Goal: Book appointment/travel/reservation

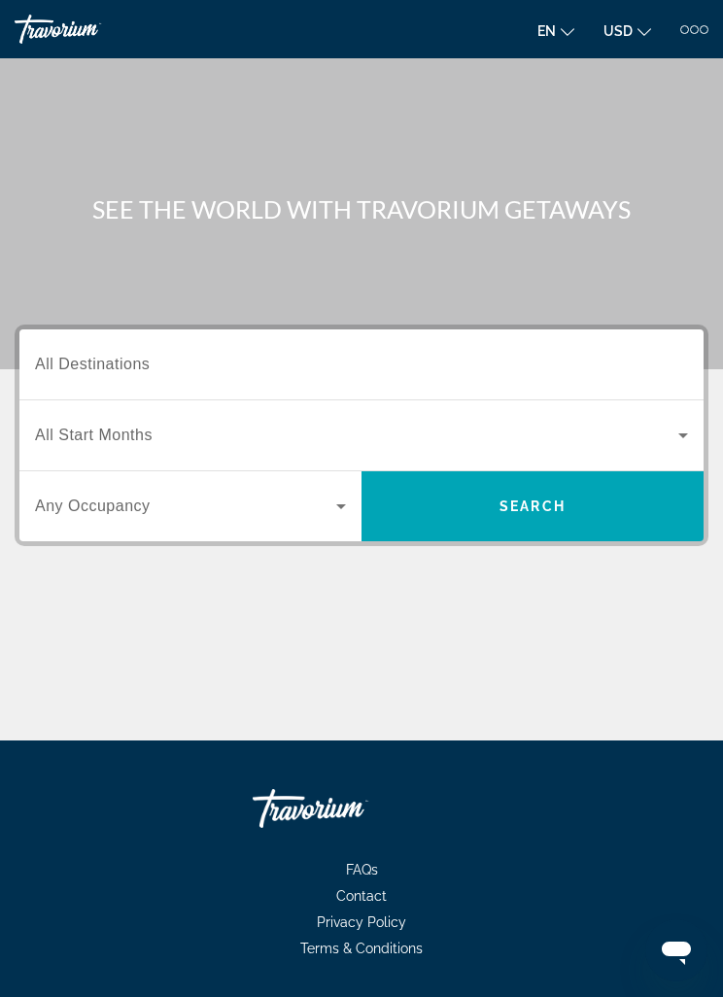
click at [110, 360] on span "All Destinations" at bounding box center [92, 364] width 115 height 17
click at [110, 360] on input "Destination All Destinations" at bounding box center [361, 365] width 653 height 23
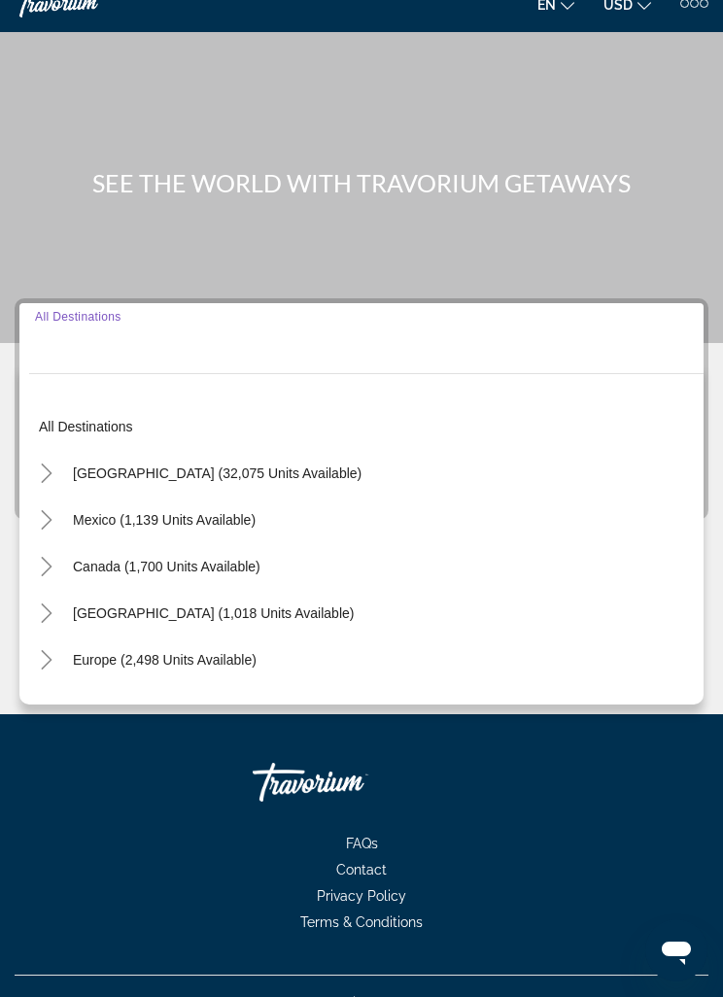
scroll to position [62, 0]
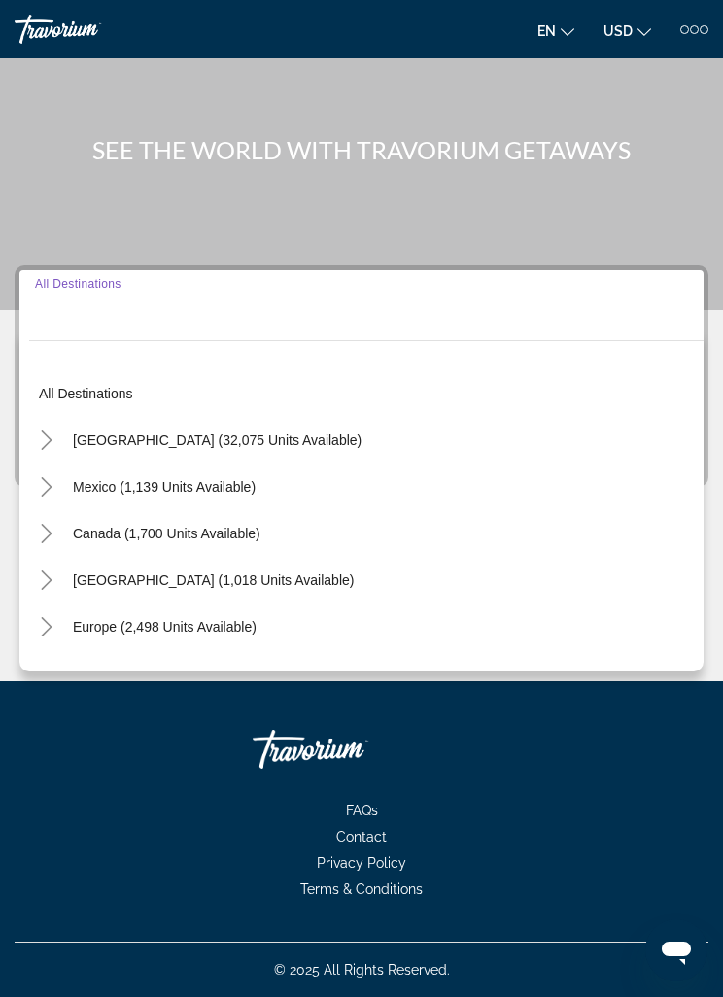
click at [55, 442] on icon "Toggle United States (32,075 units available)" at bounding box center [46, 439] width 19 height 19
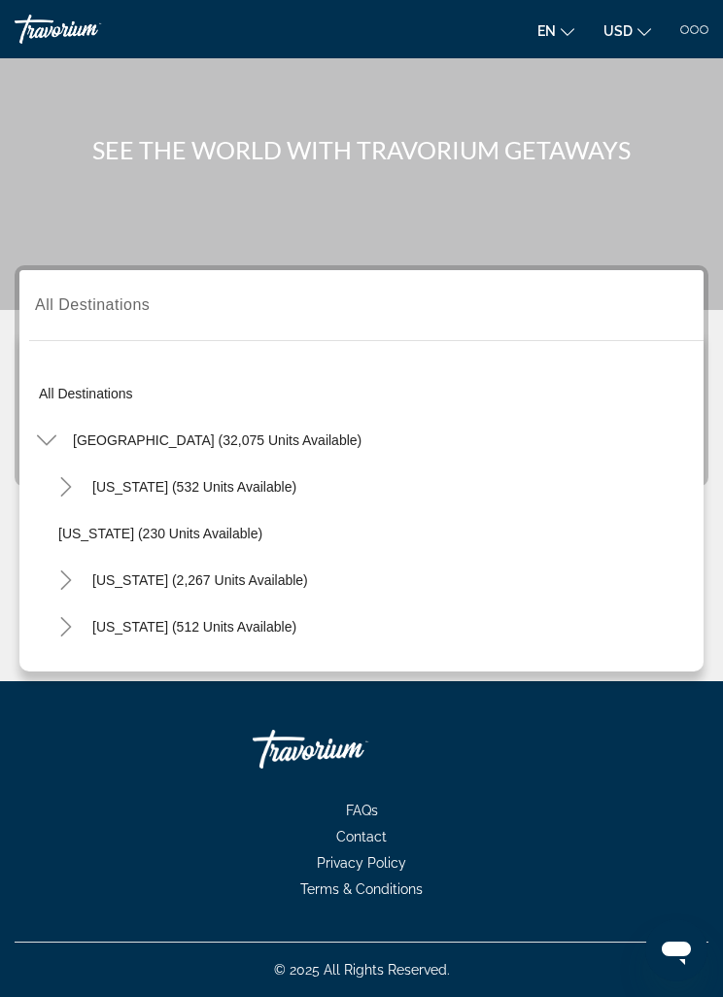
click at [73, 582] on icon "Toggle California (2,267 units available)" at bounding box center [65, 579] width 19 height 19
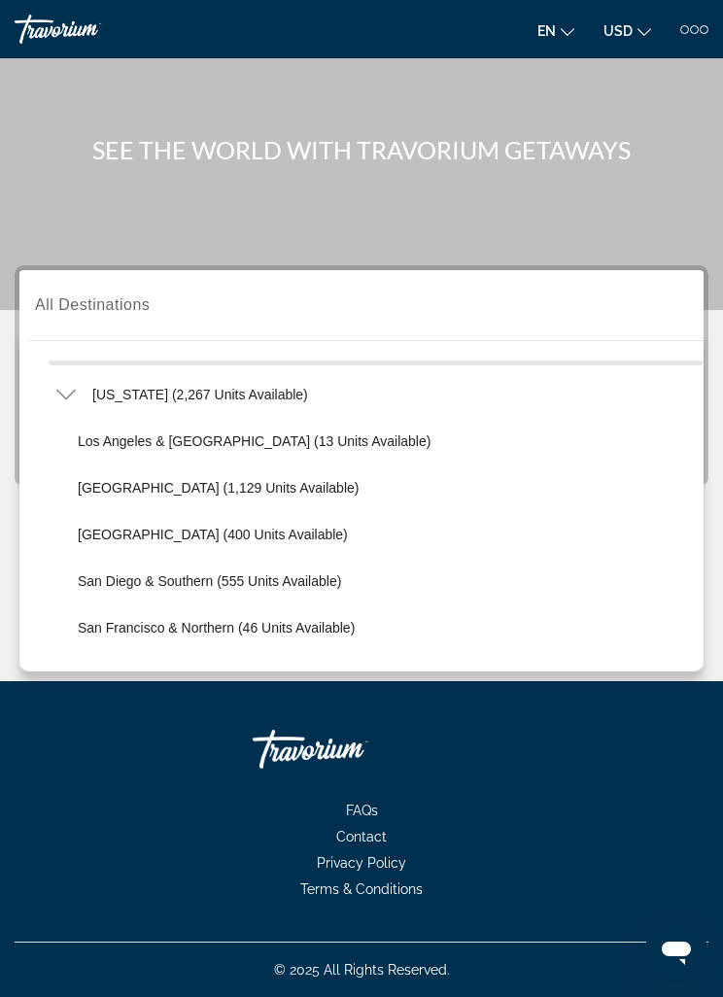
scroll to position [190, 0]
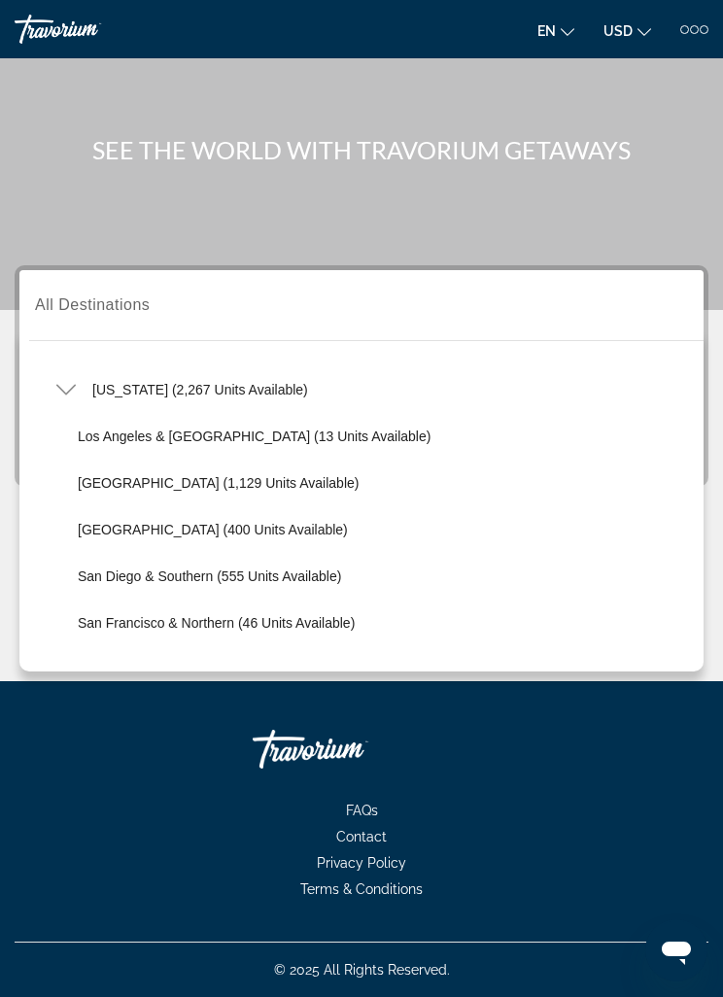
click at [229, 572] on span "San Diego & Southern (555 units available)" at bounding box center [209, 576] width 263 height 16
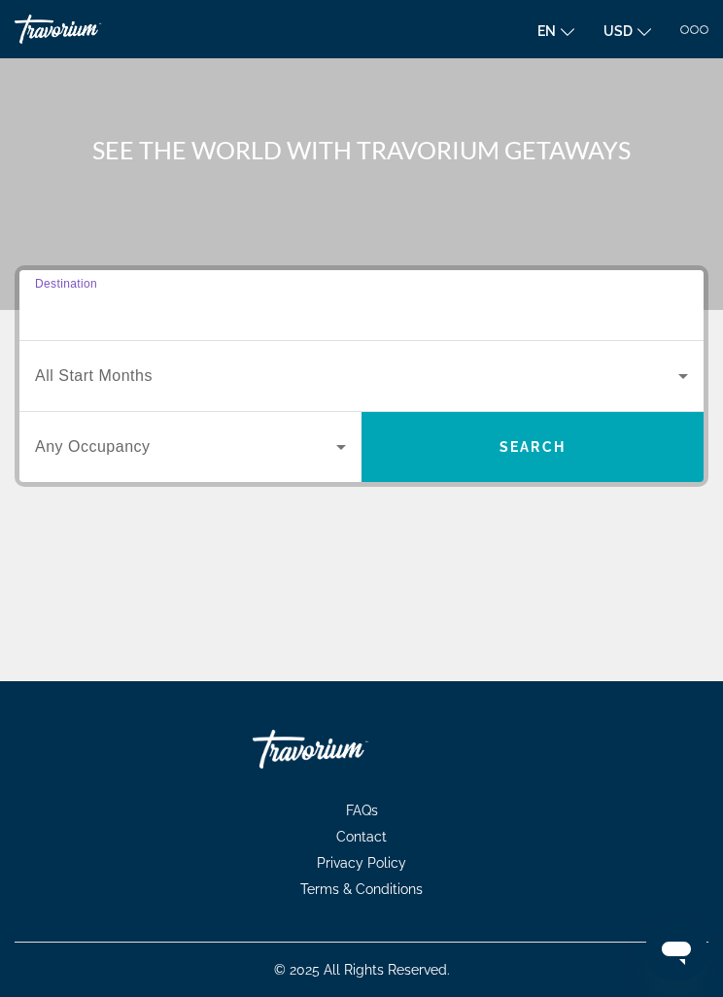
type input "**********"
click at [323, 453] on span "Search widget" at bounding box center [185, 446] width 301 height 23
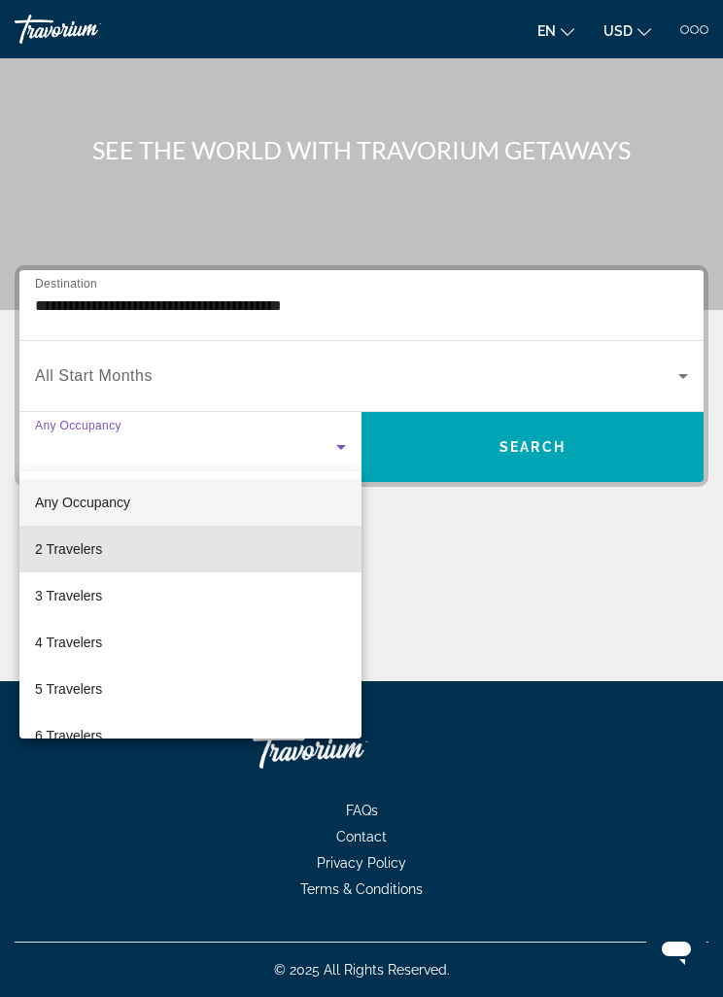
click at [122, 551] on mat-option "2 Travelers" at bounding box center [190, 549] width 342 height 47
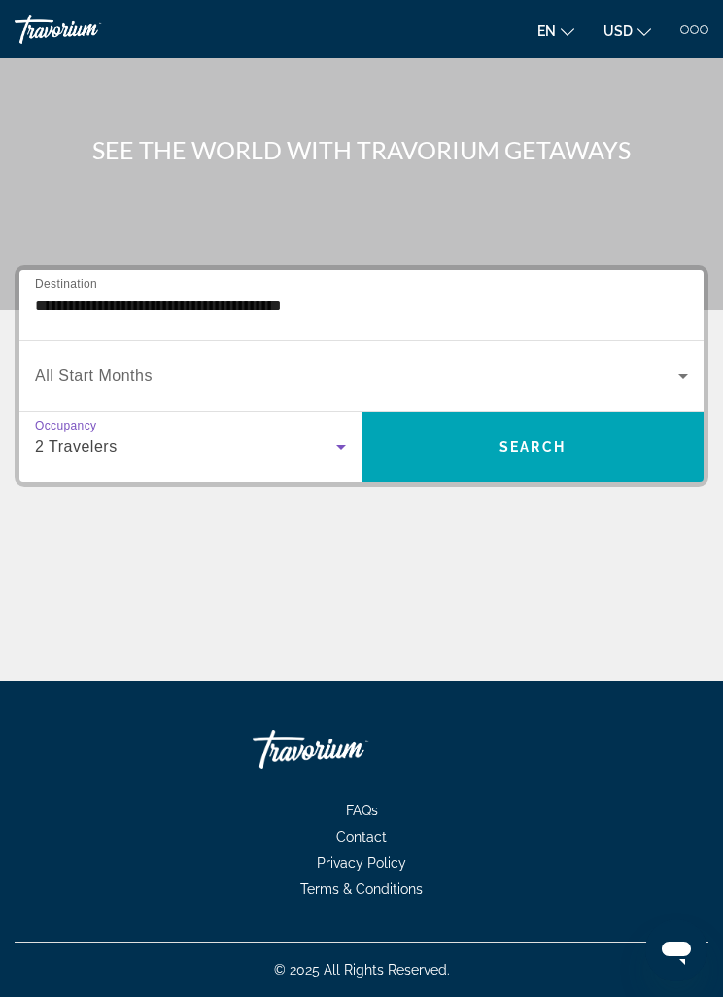
click at [549, 446] on span "Search" at bounding box center [532, 447] width 66 height 16
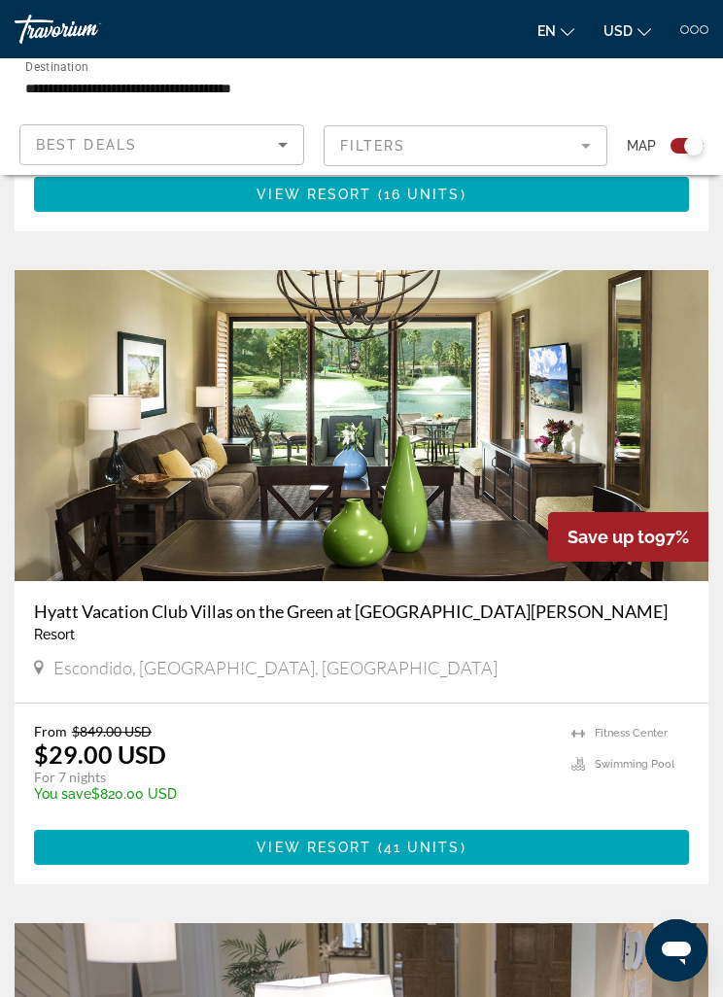
scroll to position [1730, 0]
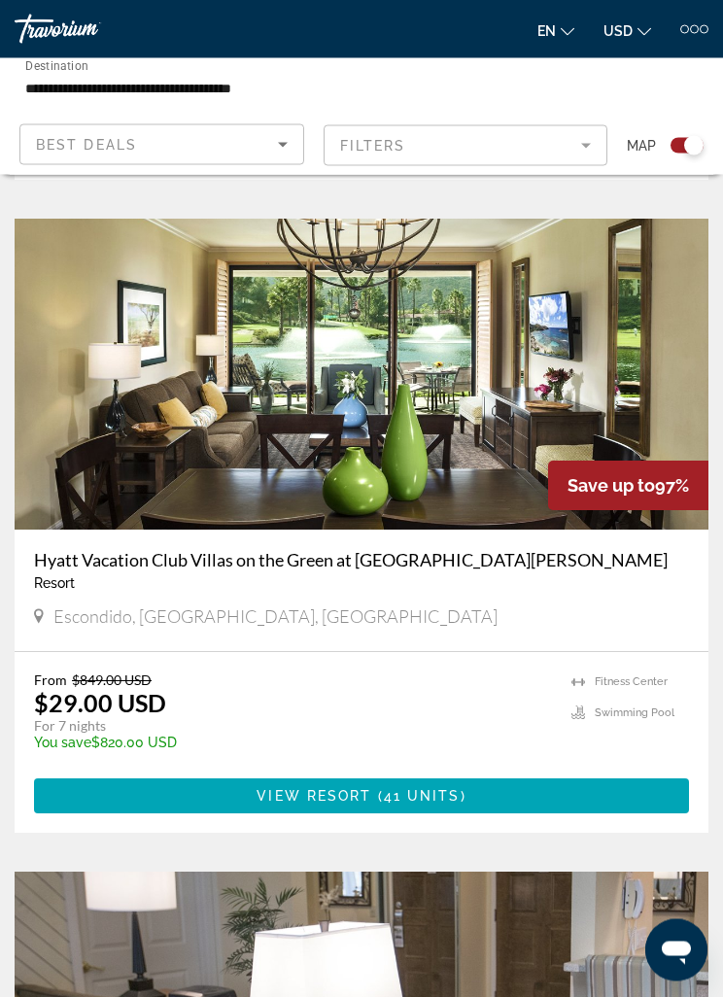
click at [323, 798] on span "View Resort" at bounding box center [313, 797] width 115 height 16
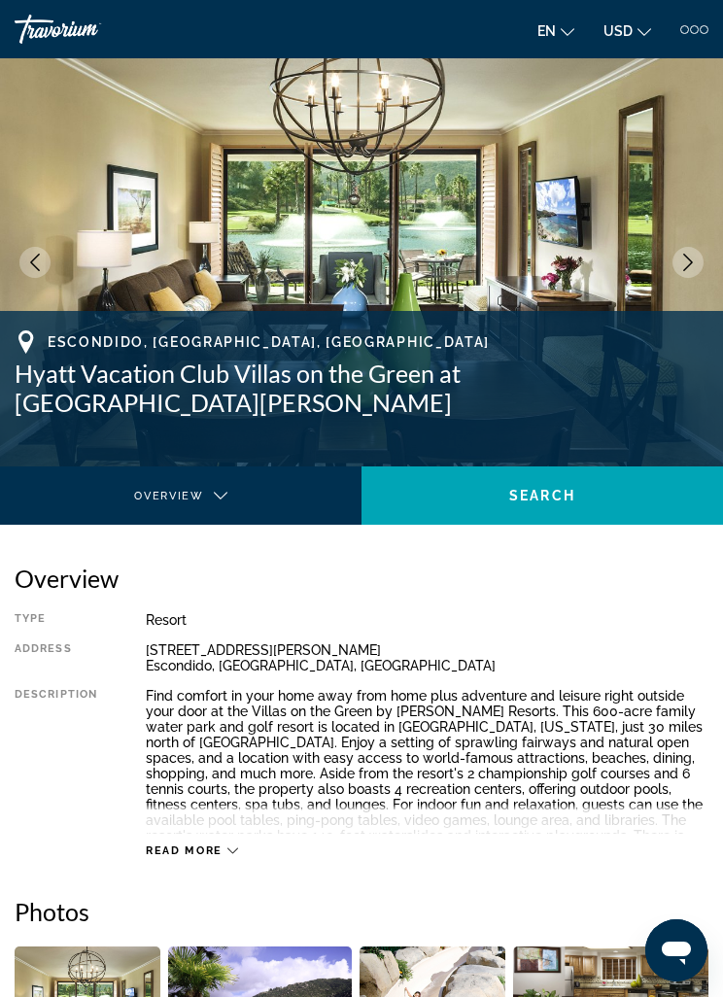
click at [684, 259] on icon "Next image" at bounding box center [687, 262] width 17 height 17
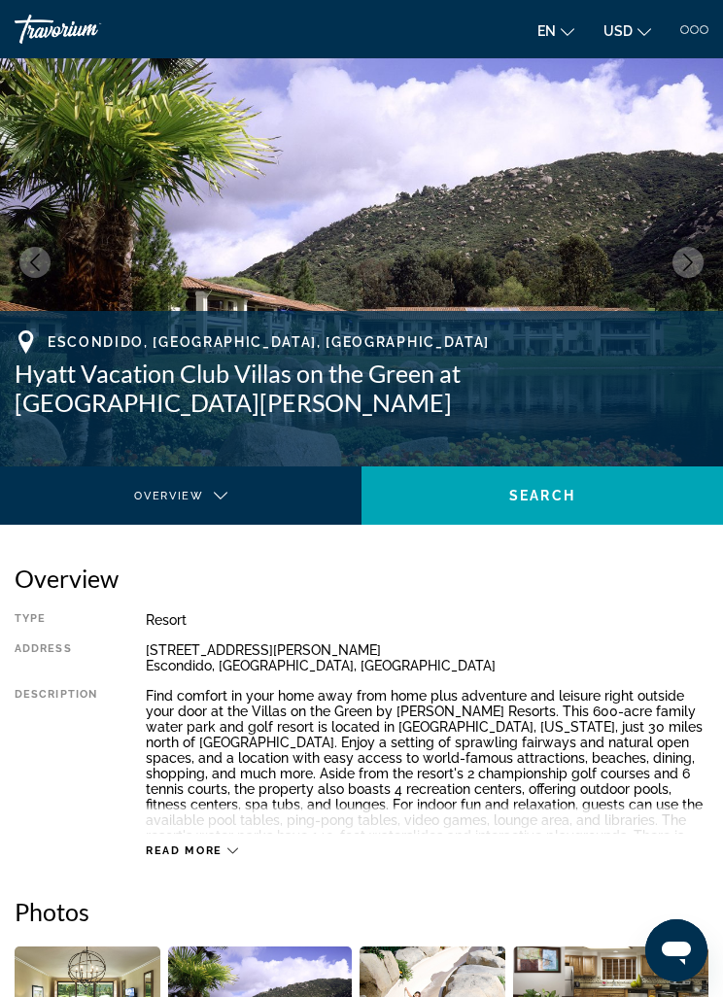
click at [682, 272] on button "Next image" at bounding box center [687, 262] width 31 height 31
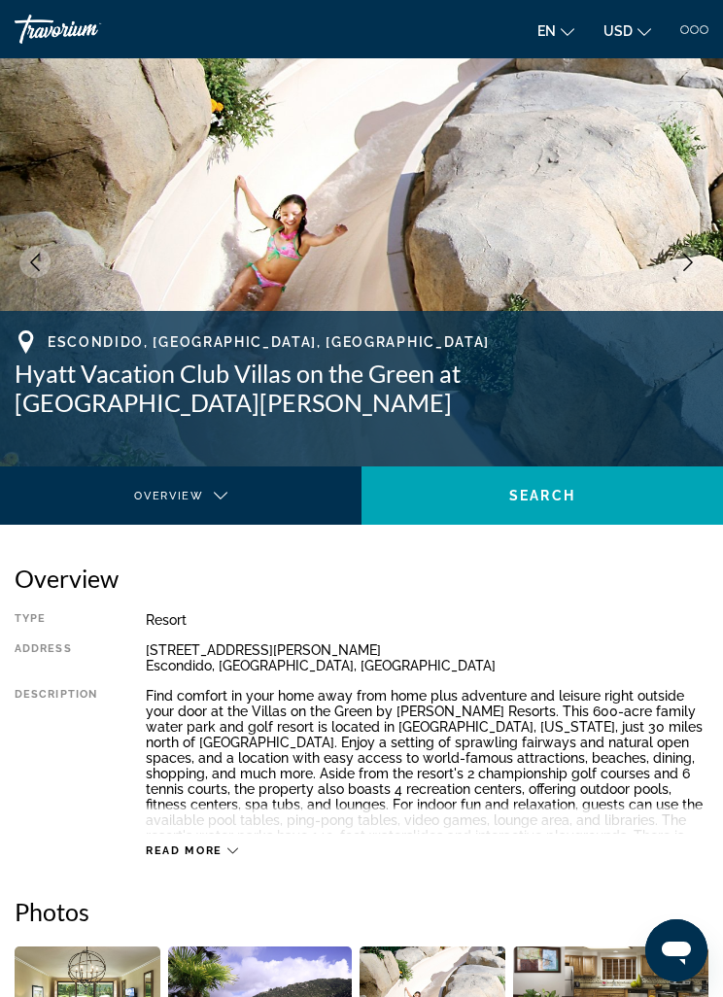
click at [689, 273] on button "Next image" at bounding box center [687, 262] width 31 height 31
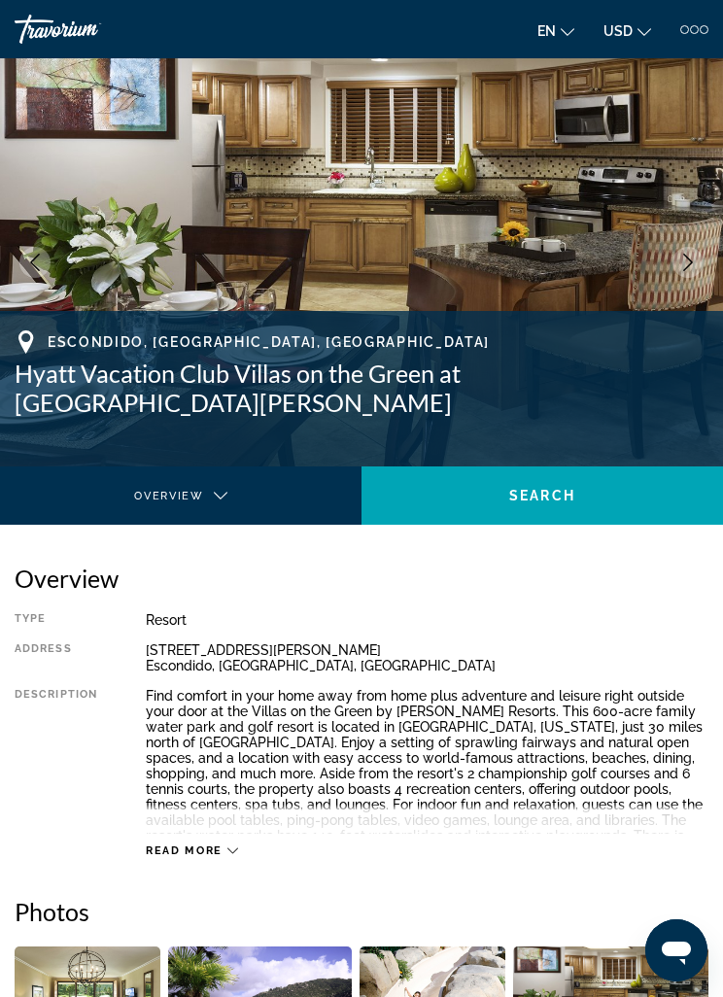
click at [684, 277] on button "Next image" at bounding box center [687, 262] width 31 height 31
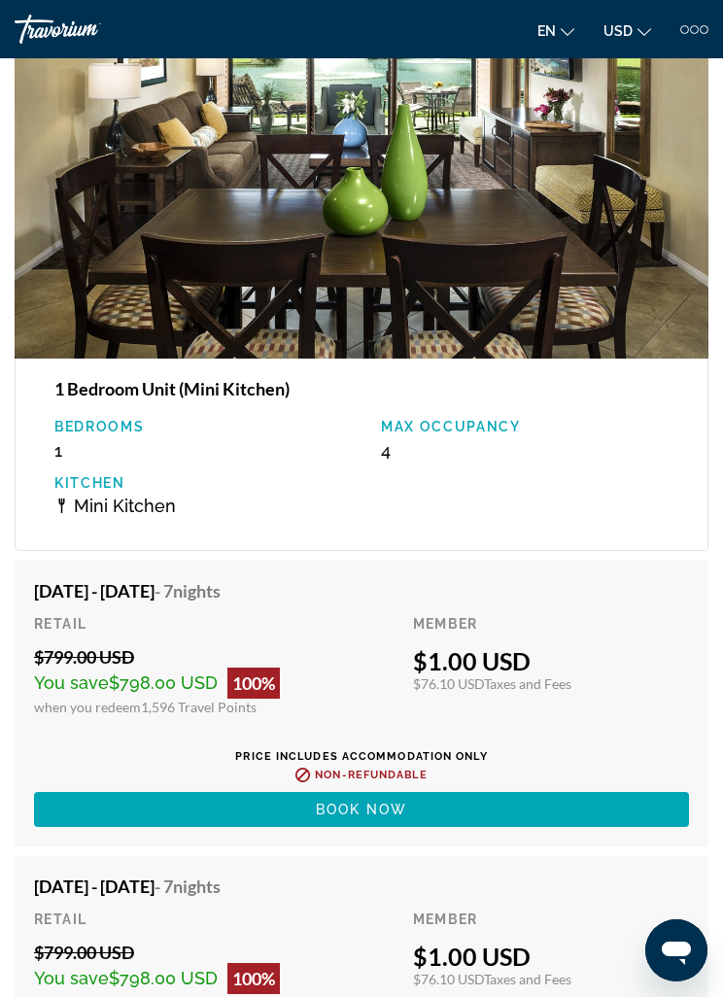
scroll to position [3846, 0]
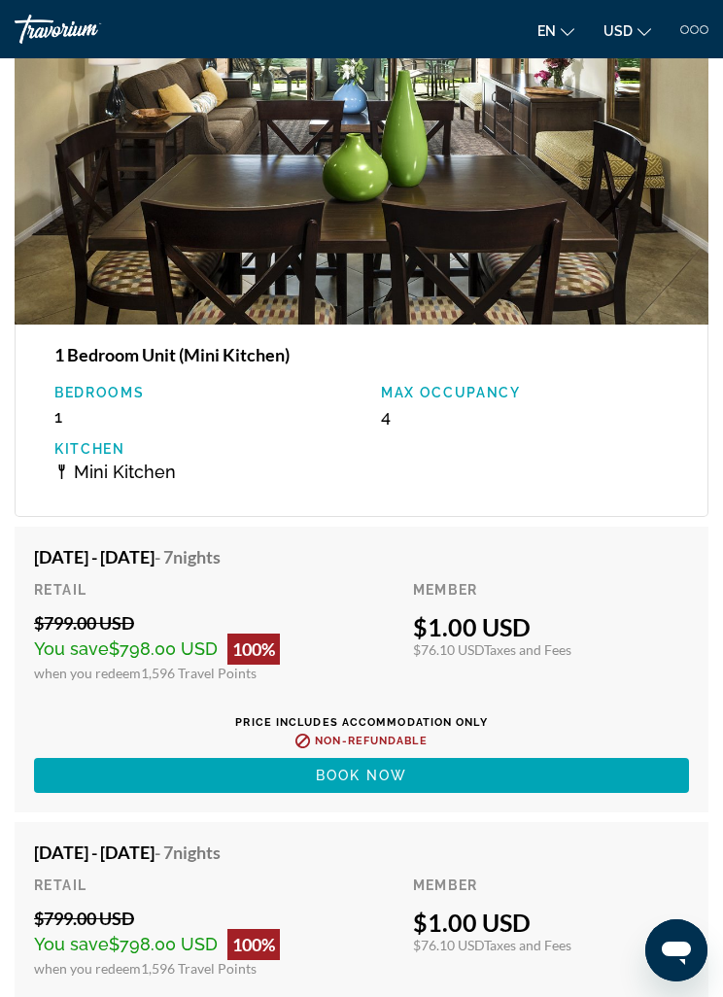
click at [370, 783] on span "Book now" at bounding box center [362, 776] width 92 height 16
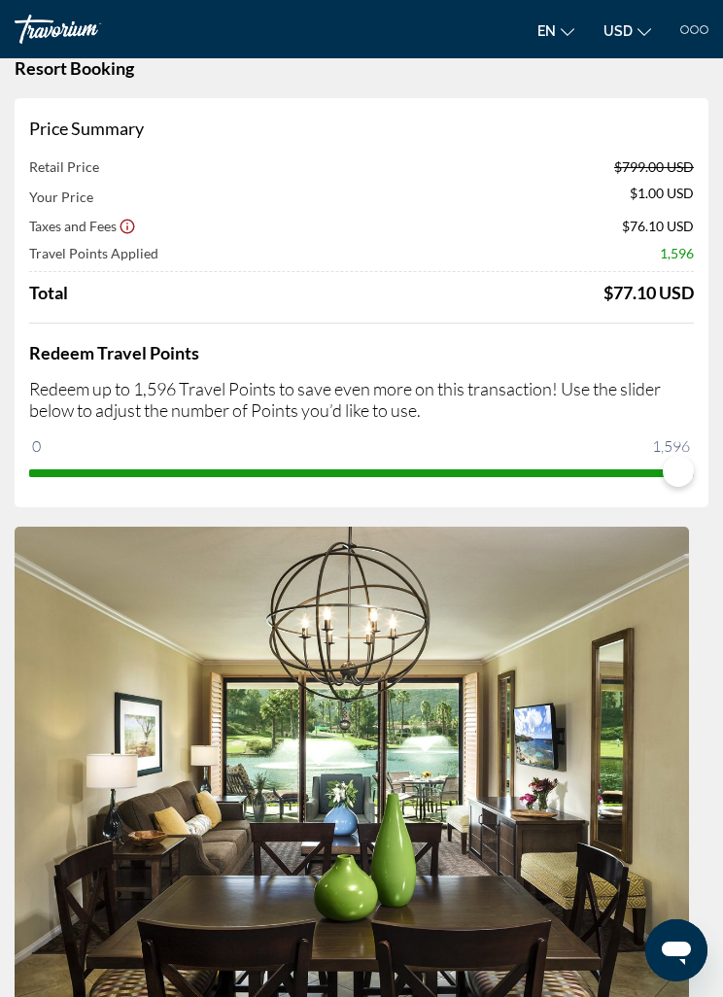
scroll to position [43, 0]
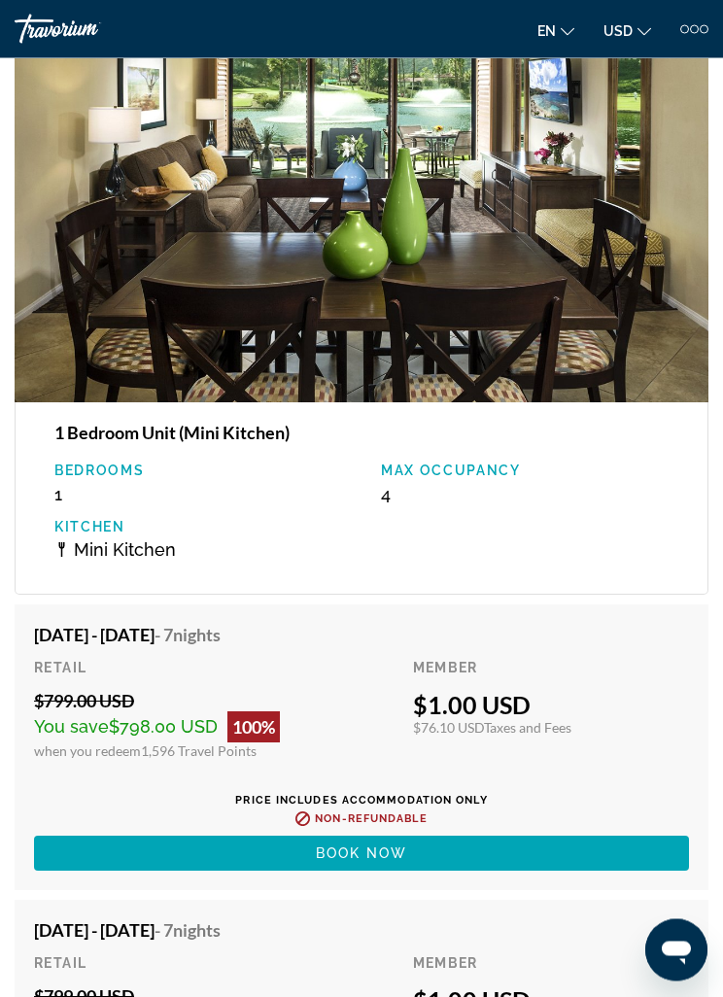
scroll to position [3768, 0]
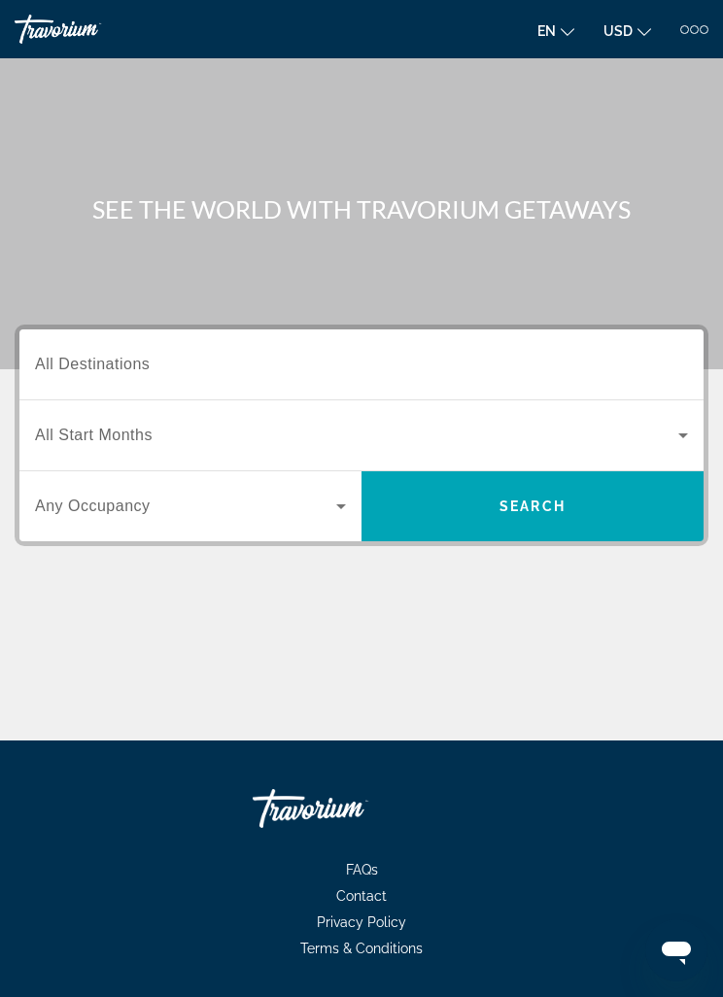
click at [74, 371] on span "All Destinations" at bounding box center [92, 364] width 115 height 17
click at [74, 371] on input "Destination All Destinations" at bounding box center [361, 365] width 653 height 23
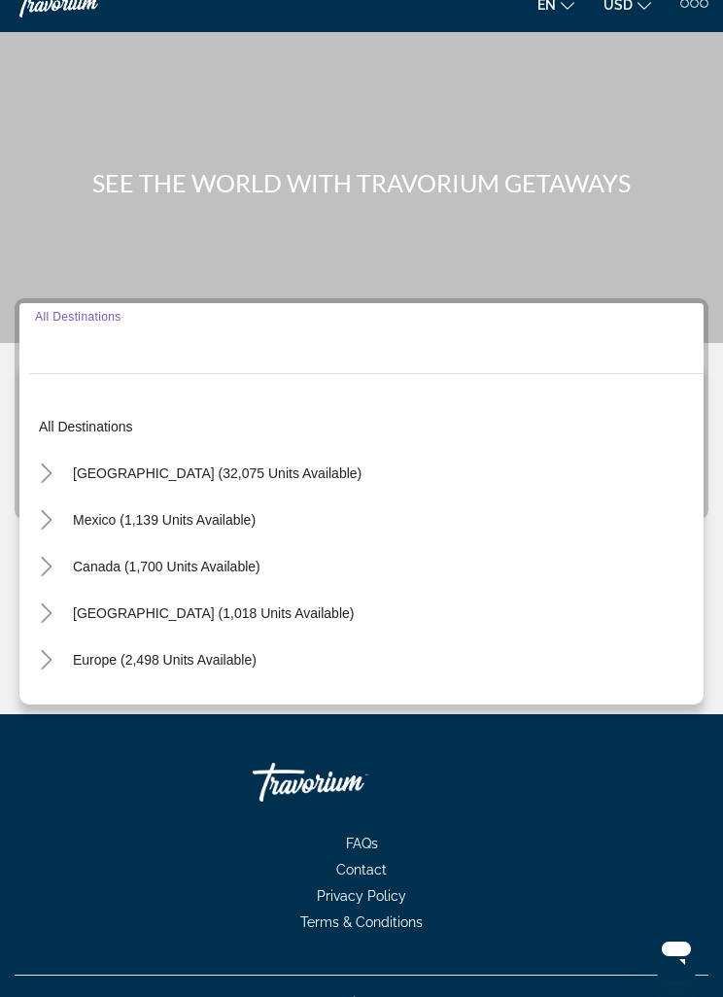
scroll to position [62, 0]
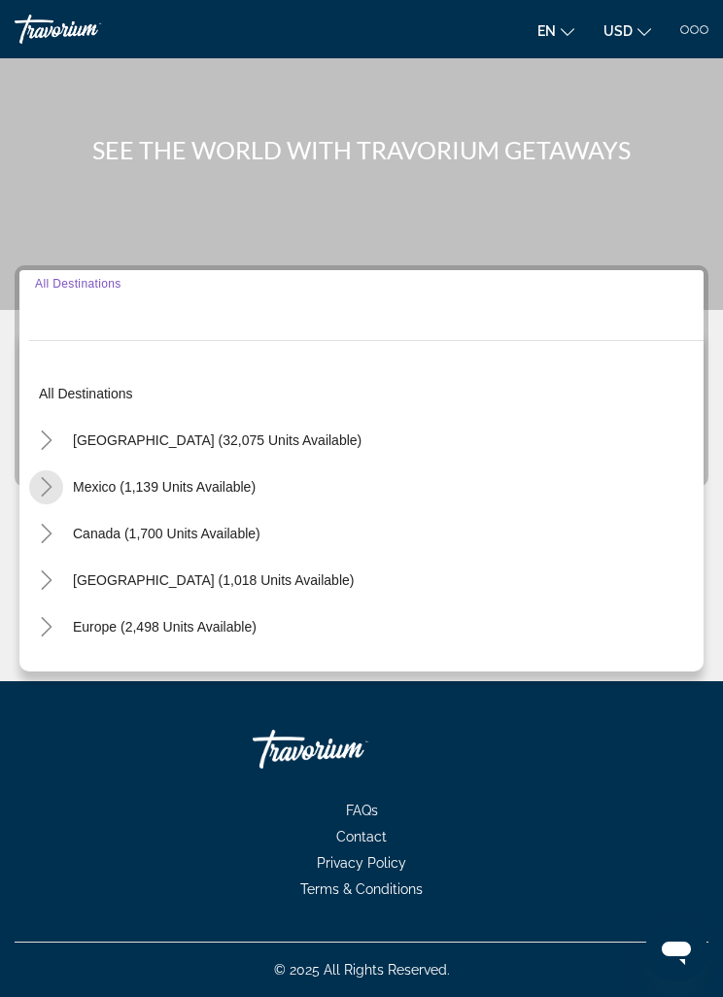
click at [61, 480] on mat-icon "Toggle Mexico (1,139 units available)" at bounding box center [46, 487] width 34 height 34
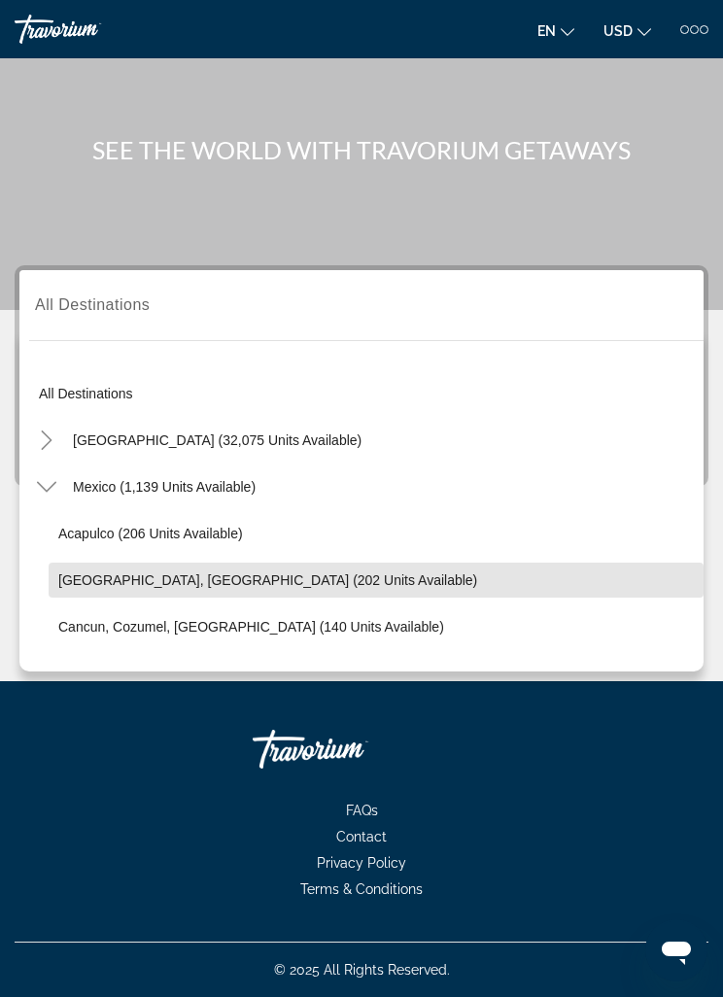
click at [203, 587] on span "Search widget" at bounding box center [376, 580] width 655 height 47
type input "**********"
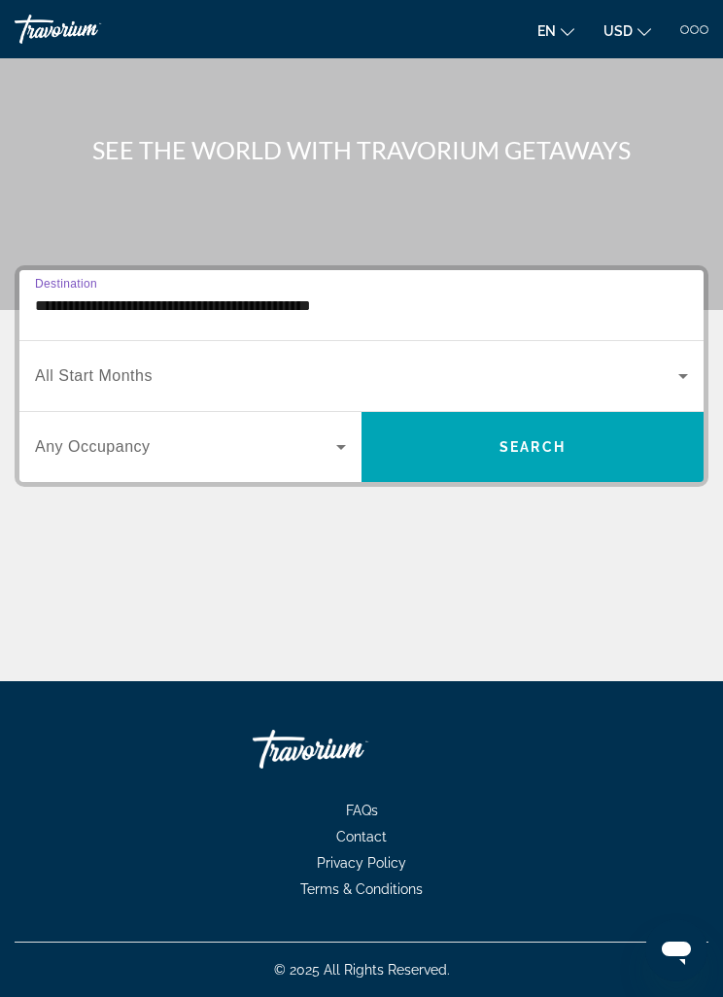
click at [313, 450] on span "Search widget" at bounding box center [185, 446] width 301 height 23
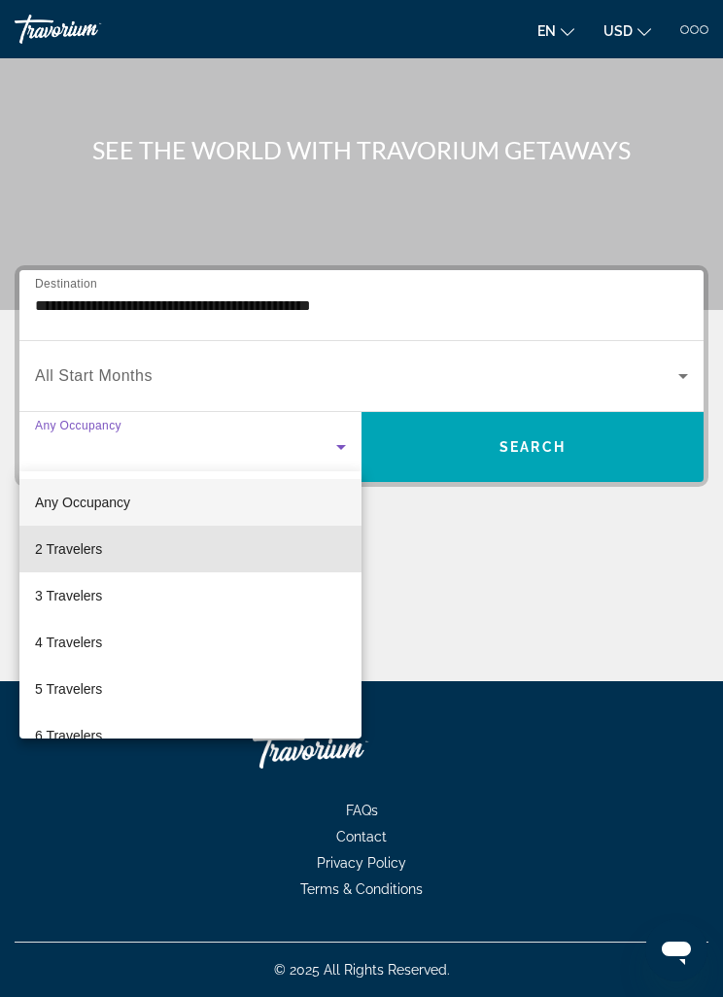
click at [98, 557] on span "2 Travelers" at bounding box center [68, 548] width 67 height 23
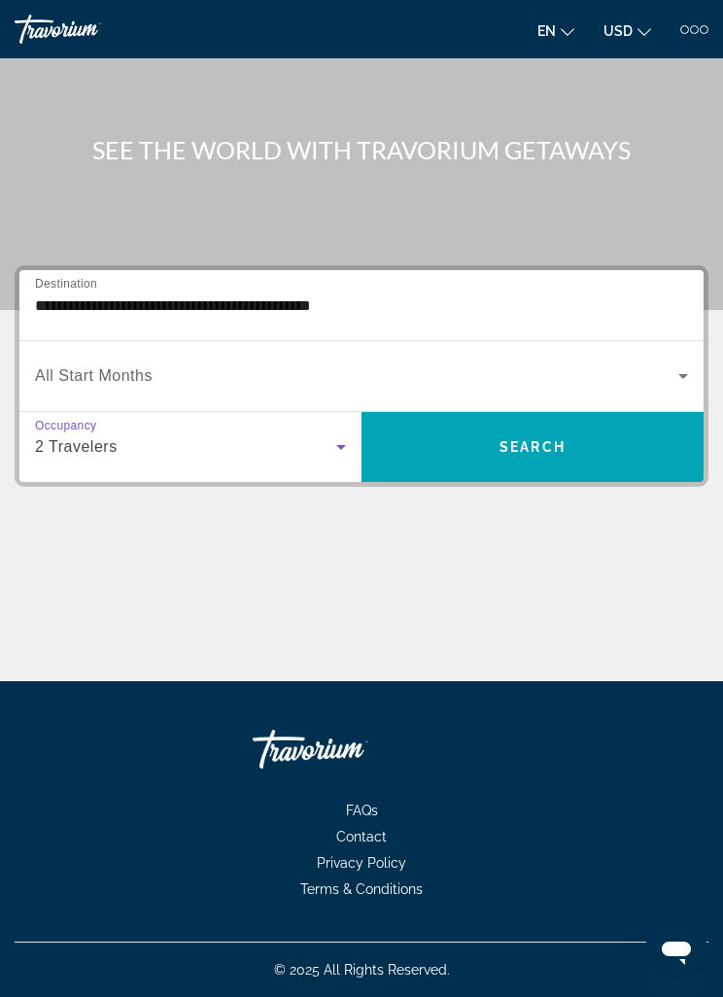
click at [487, 453] on span "Search widget" at bounding box center [532, 447] width 342 height 47
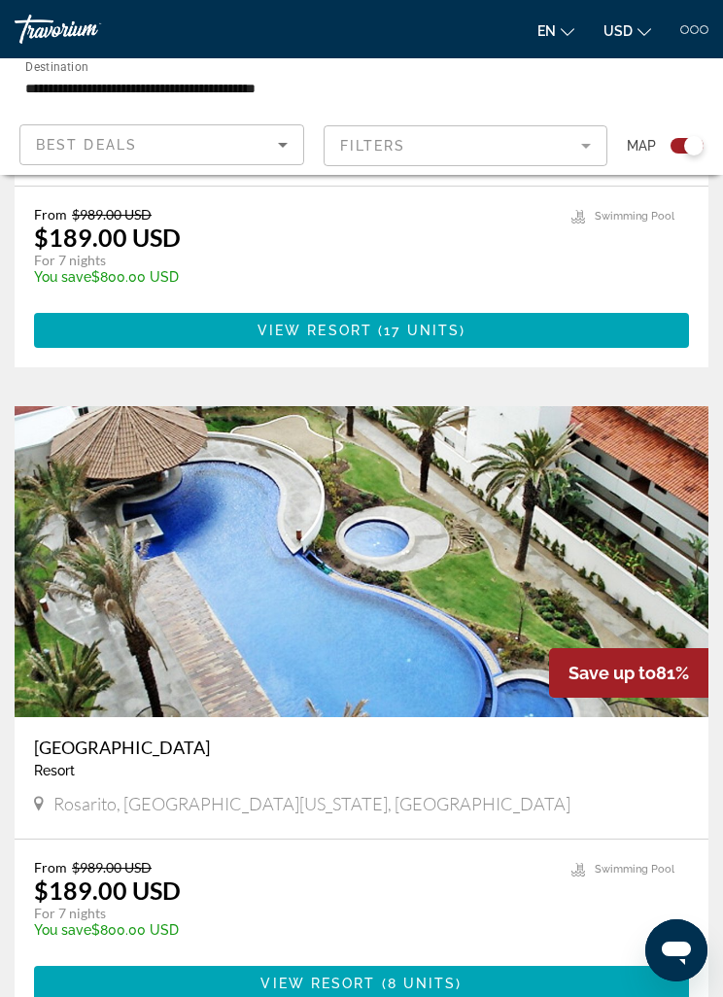
scroll to position [3458, 0]
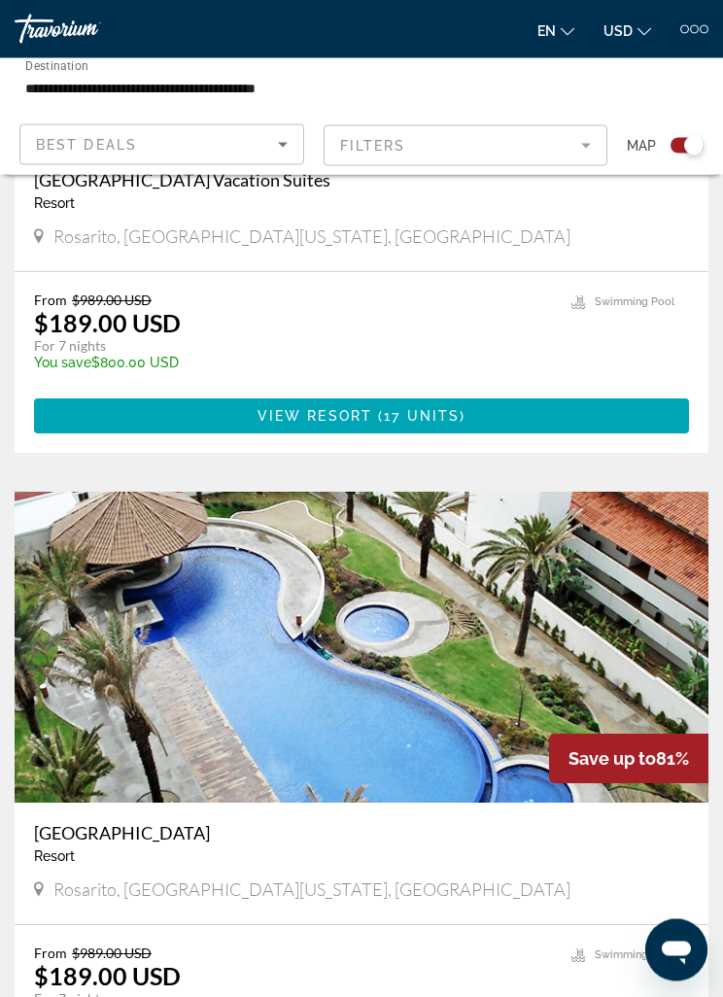
click at [61, 79] on input "**********" at bounding box center [244, 88] width 438 height 23
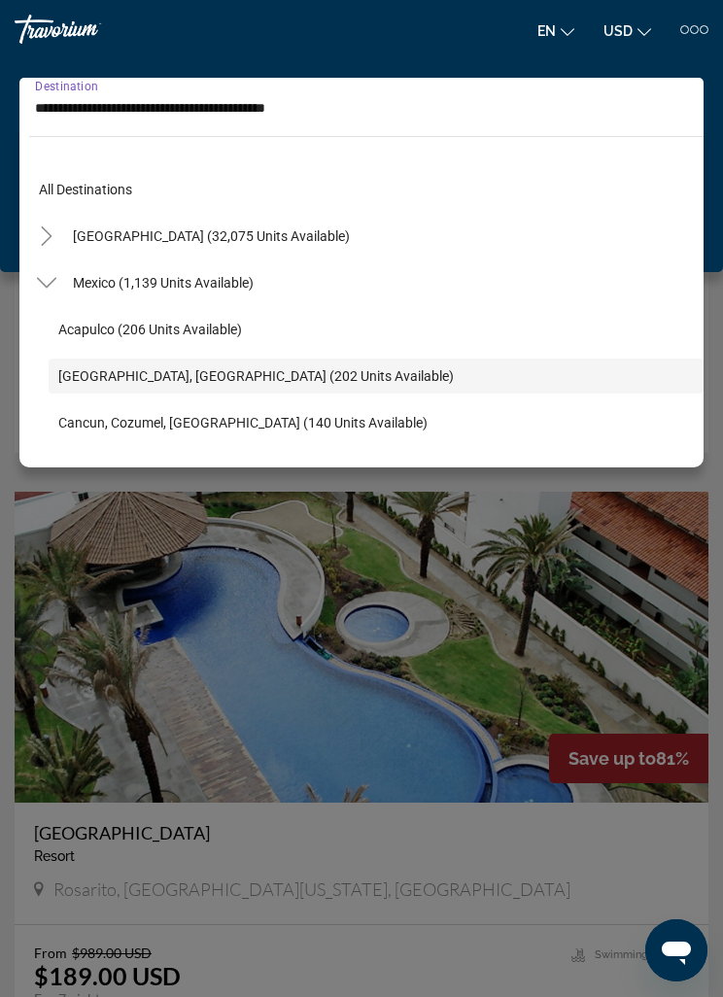
scroll to position [69, 0]
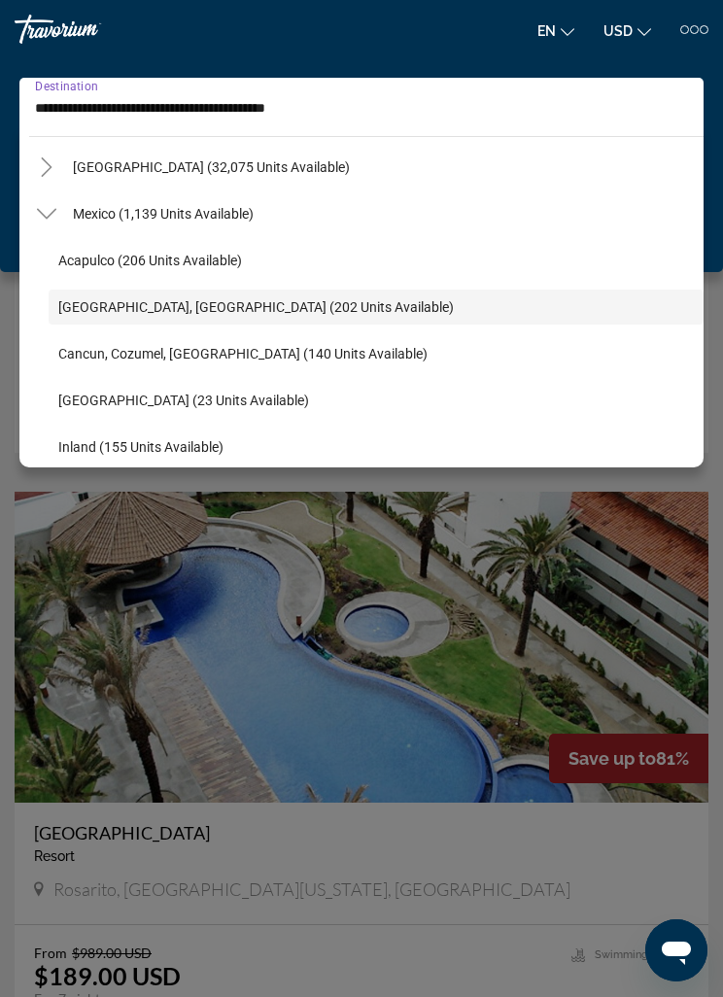
click at [116, 357] on span "Cancun, Cozumel, Riviera Maya (140 units available)" at bounding box center [242, 354] width 369 height 16
type input "**********"
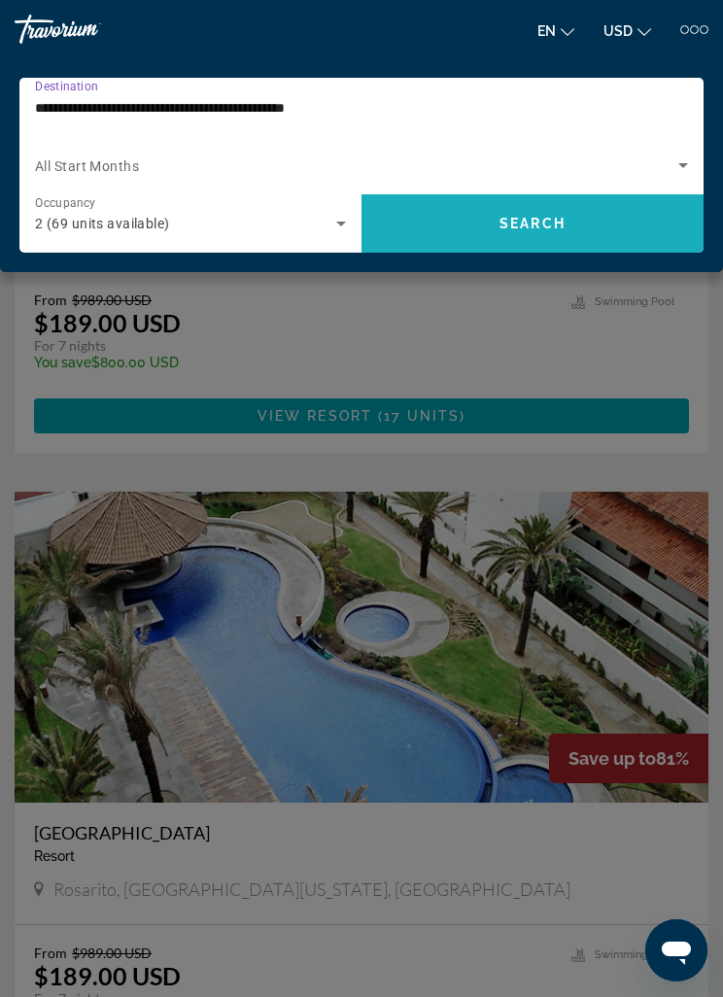
click at [526, 218] on span "Search" at bounding box center [532, 224] width 66 height 16
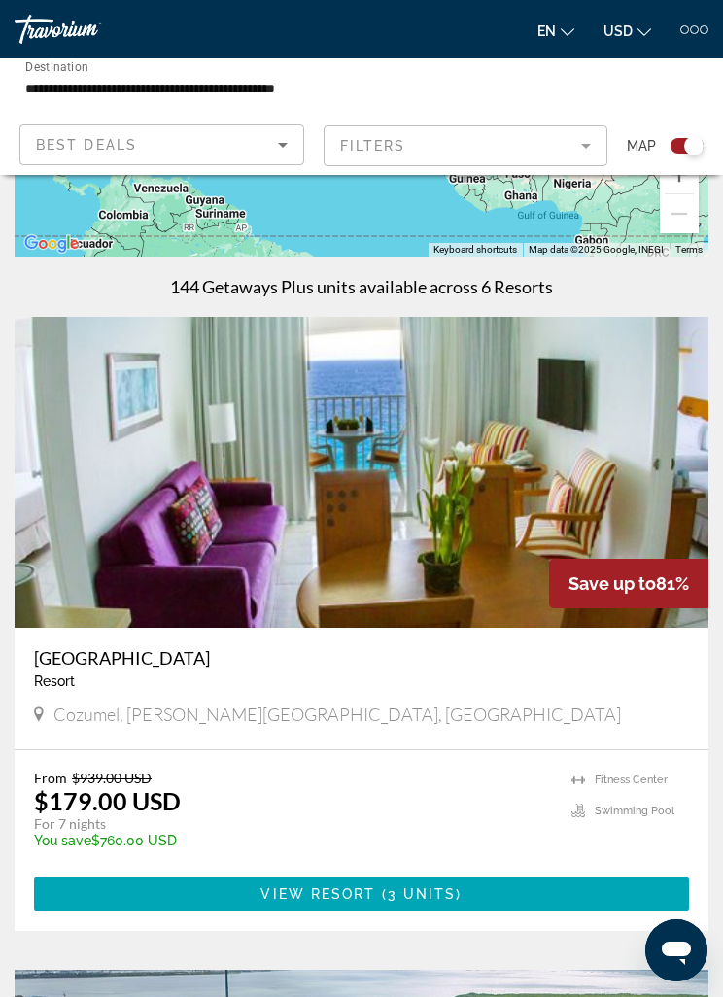
scroll to position [325, 0]
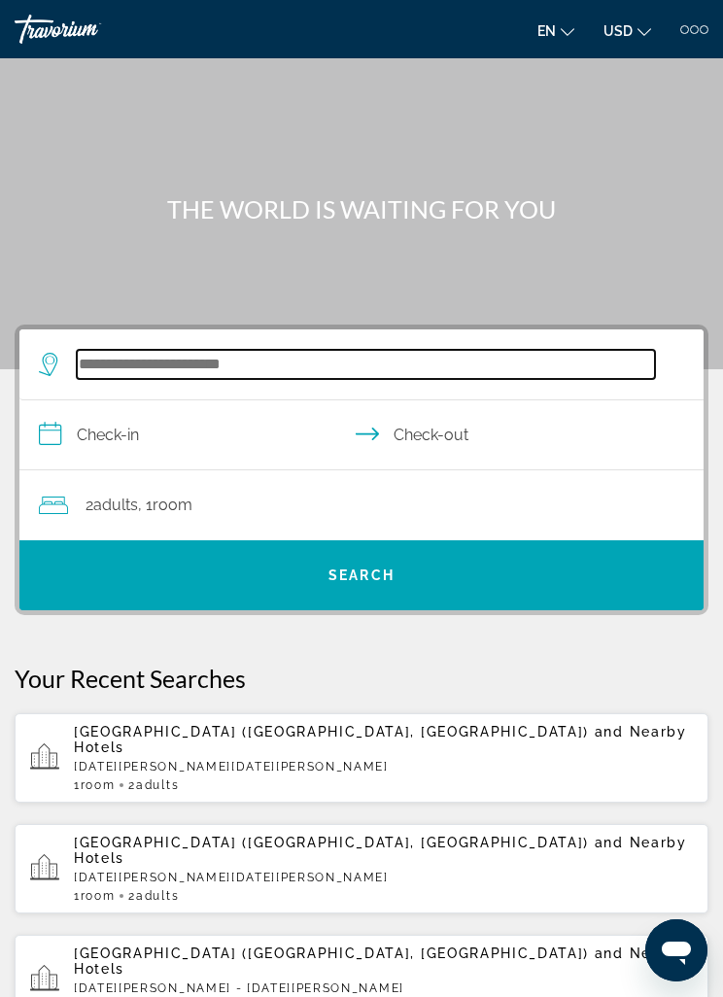
click at [126, 365] on input "Search widget" at bounding box center [366, 364] width 578 height 29
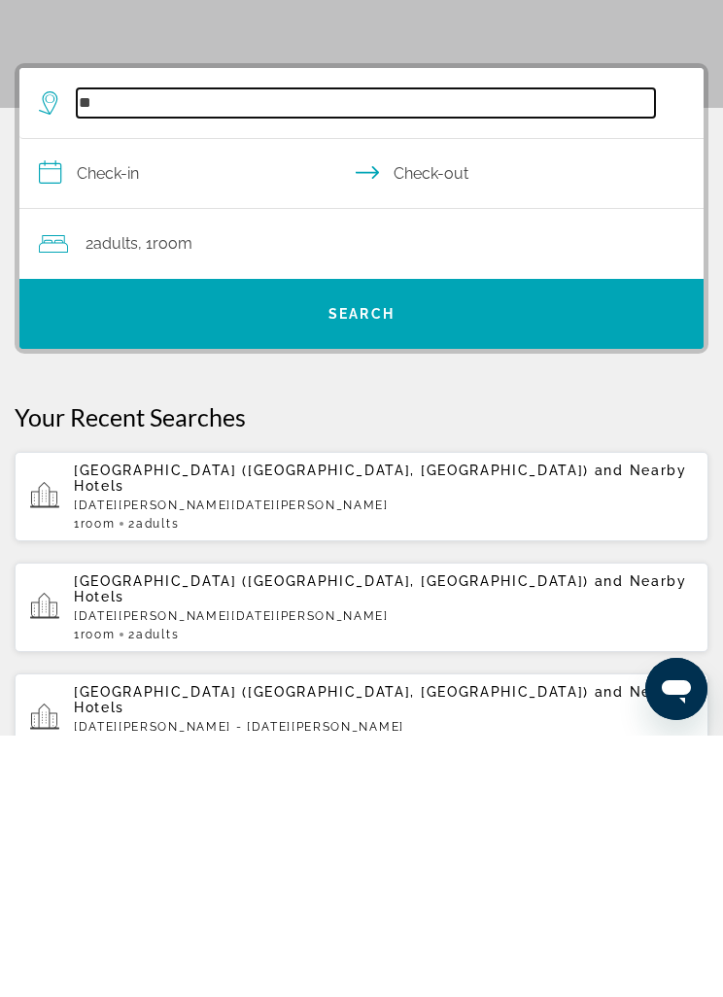
type input "*"
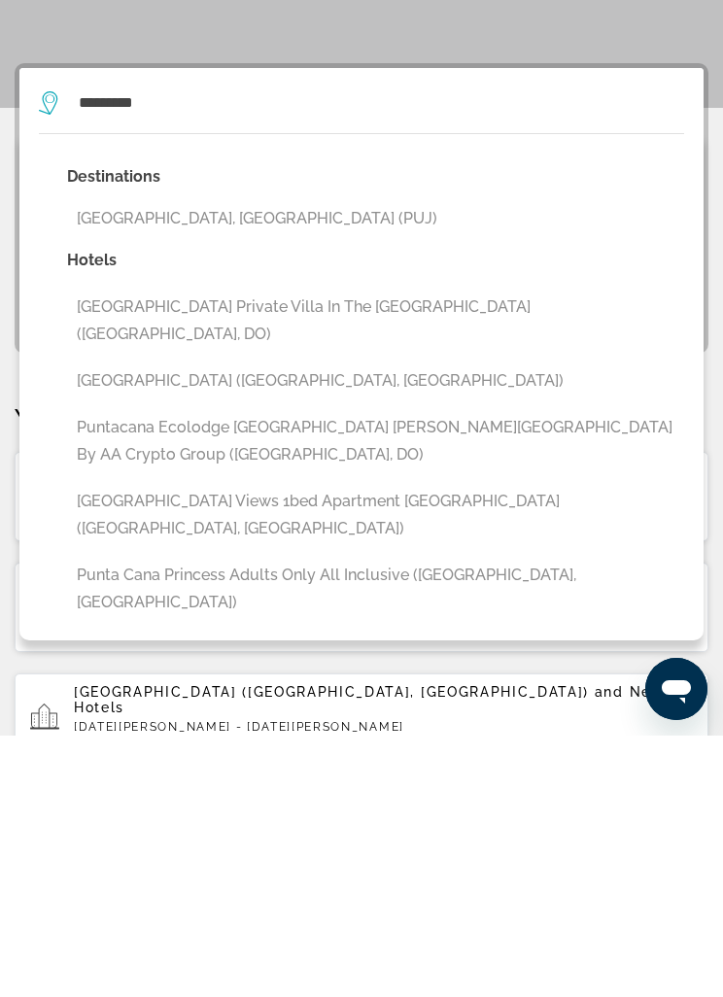
click at [283, 462] on button "[GEOGRAPHIC_DATA], [GEOGRAPHIC_DATA] (PUJ)" at bounding box center [375, 480] width 617 height 37
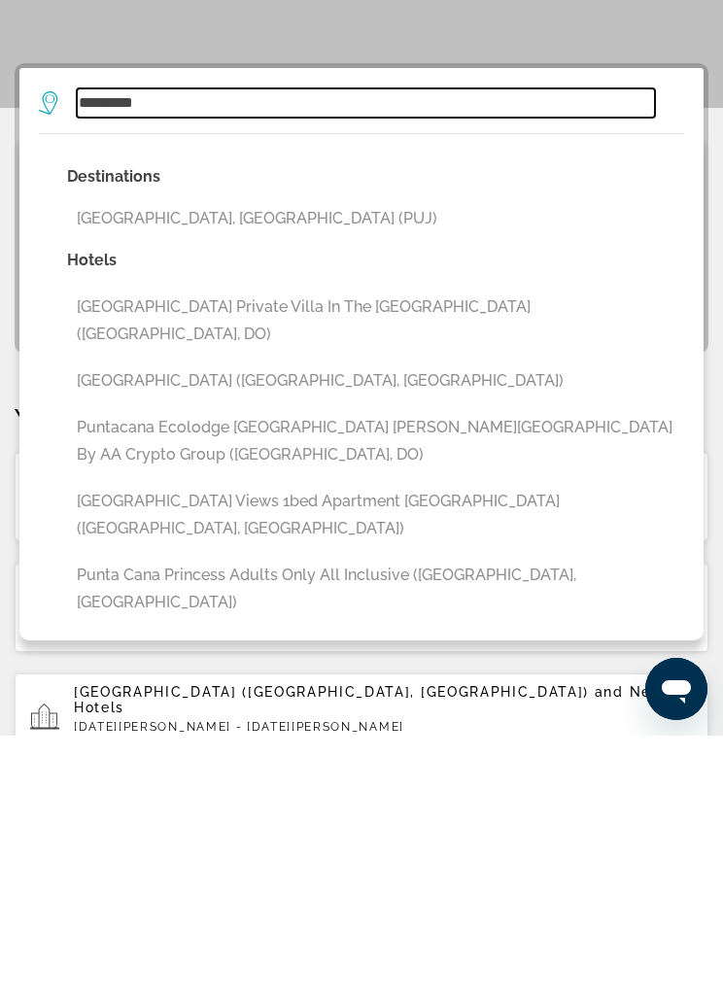
type input "**********"
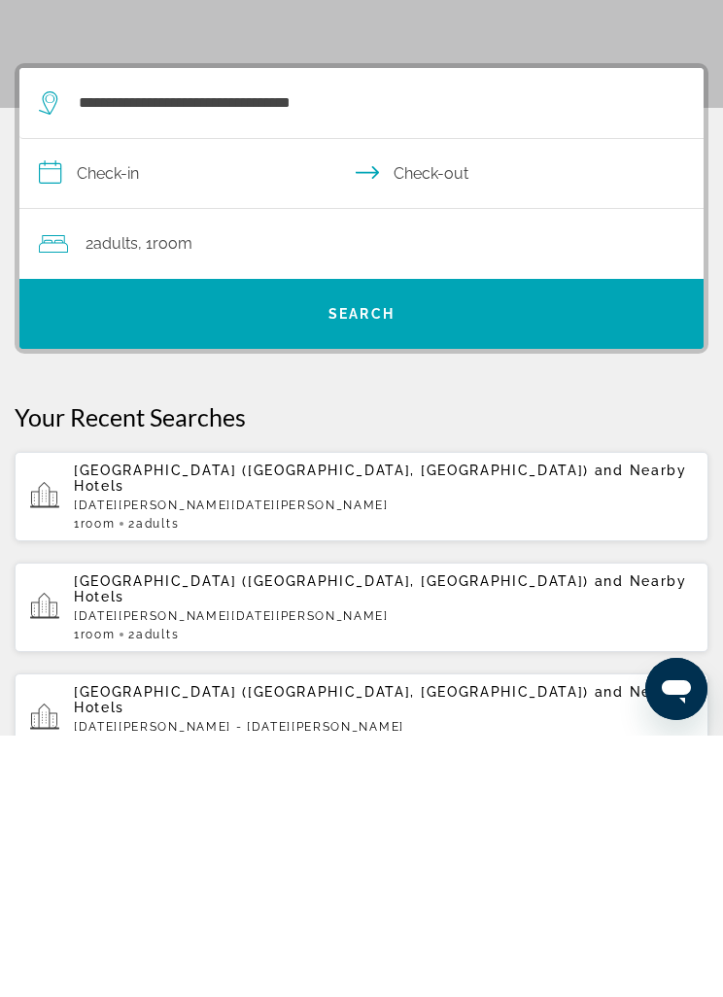
click at [129, 400] on input "**********" at bounding box center [365, 437] width 692 height 75
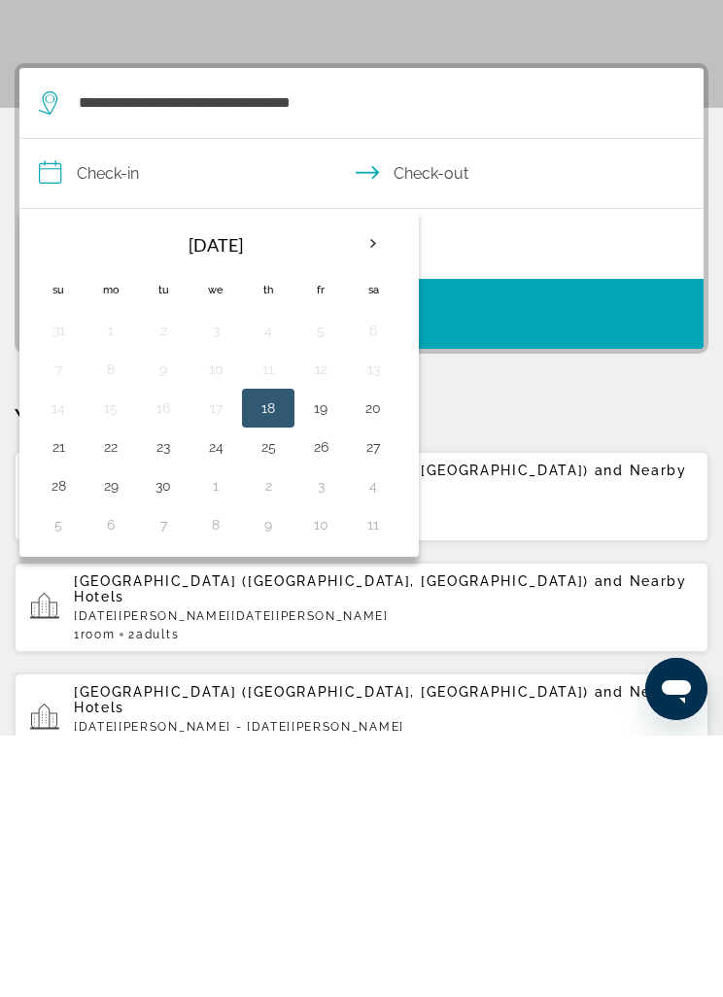
scroll to position [261, 0]
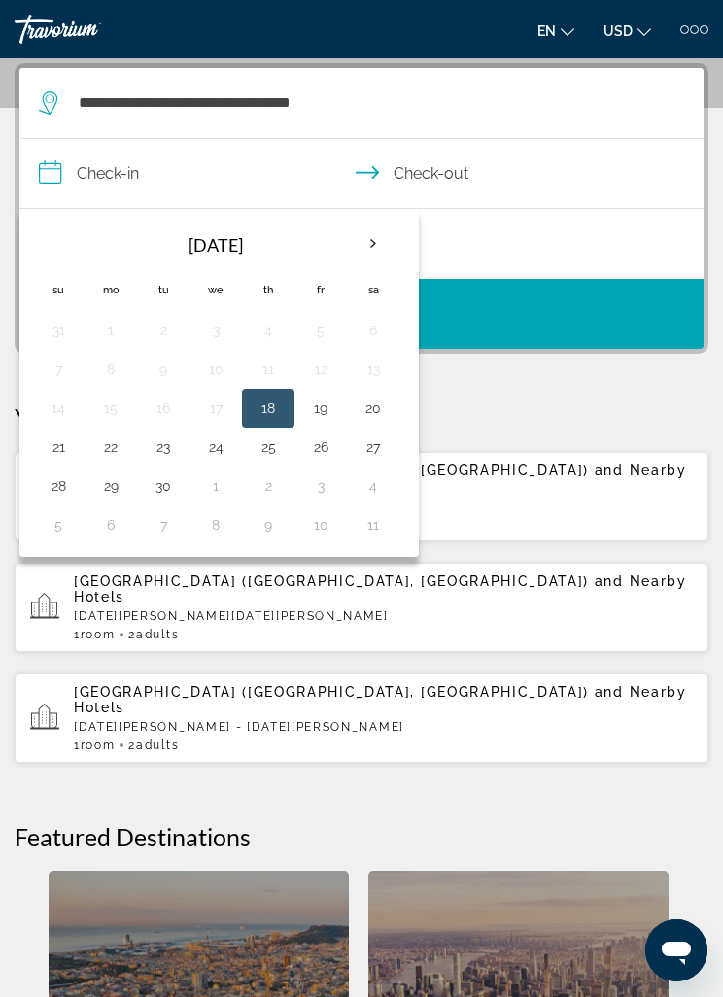
click at [352, 241] on th "Next month" at bounding box center [373, 243] width 52 height 43
click at [374, 247] on th "Next month" at bounding box center [373, 243] width 52 height 43
click at [110, 399] on button "10" at bounding box center [110, 407] width 31 height 27
click at [121, 447] on button "17" at bounding box center [110, 446] width 31 height 27
type input "**********"
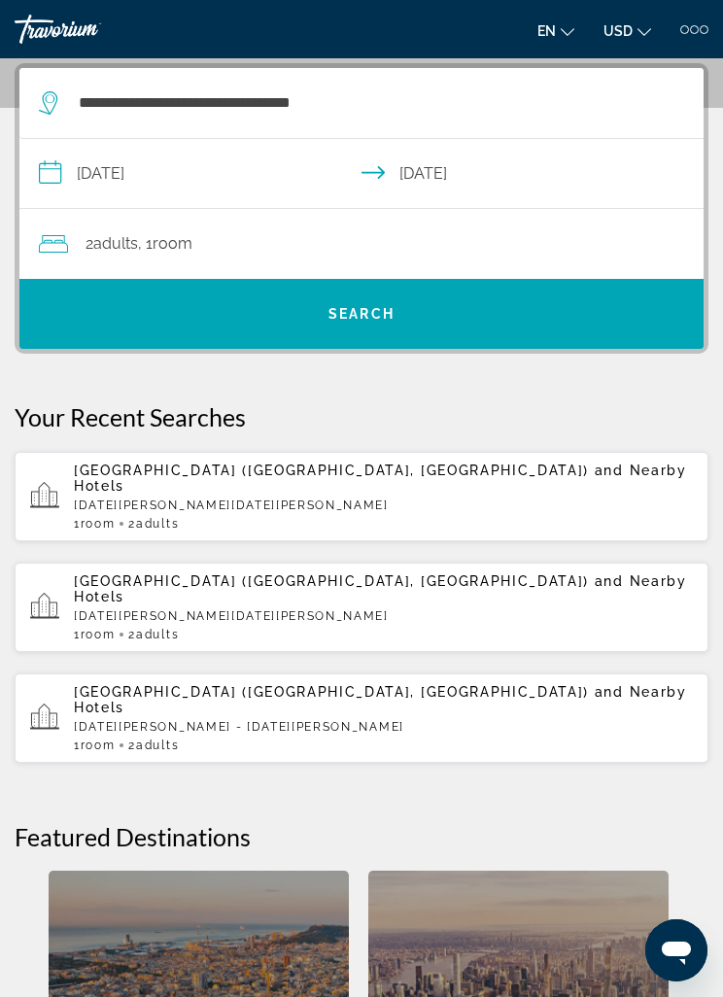
click at [283, 326] on span "Search widget" at bounding box center [361, 314] width 684 height 47
